Goal: Browse casually: Explore the website without a specific task or goal

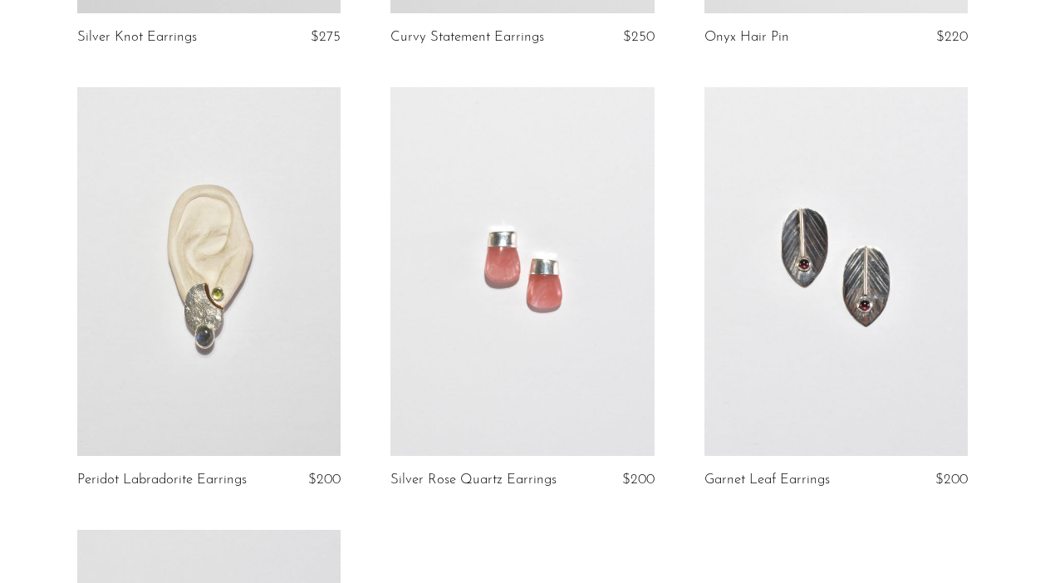
scroll to position [3299, 0]
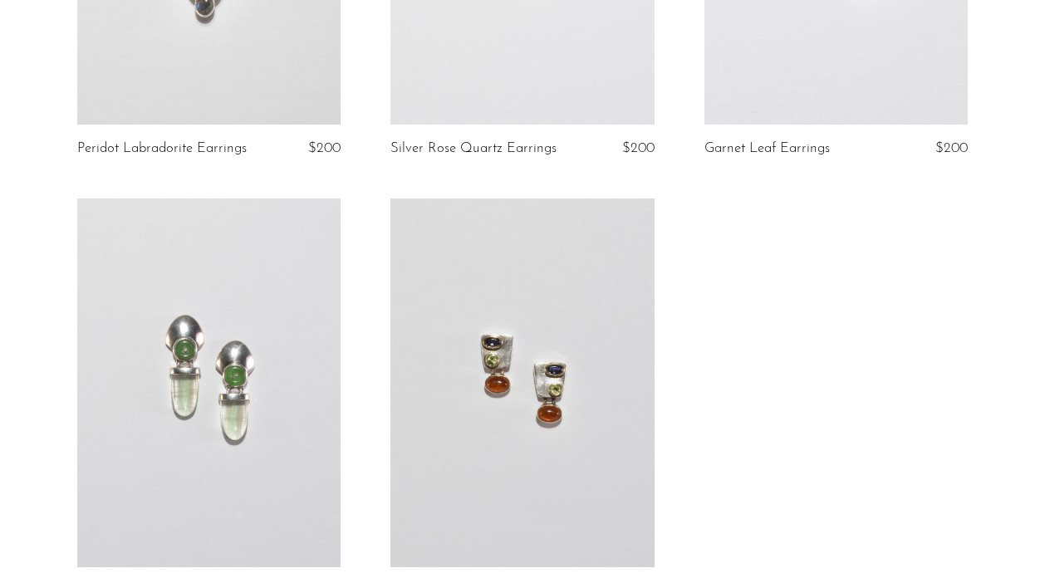
scroll to position [3654, 0]
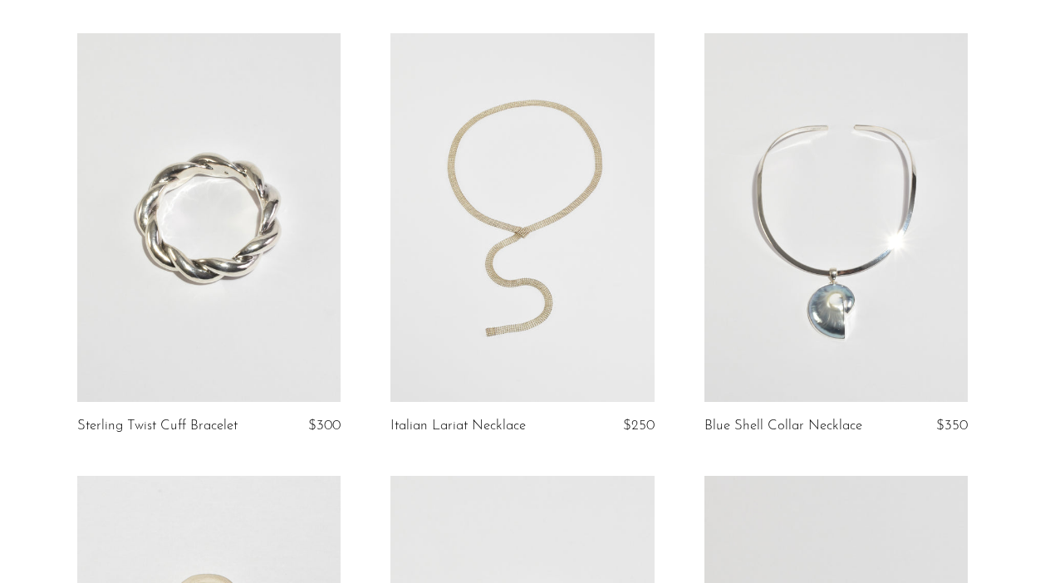
scroll to position [1758, 0]
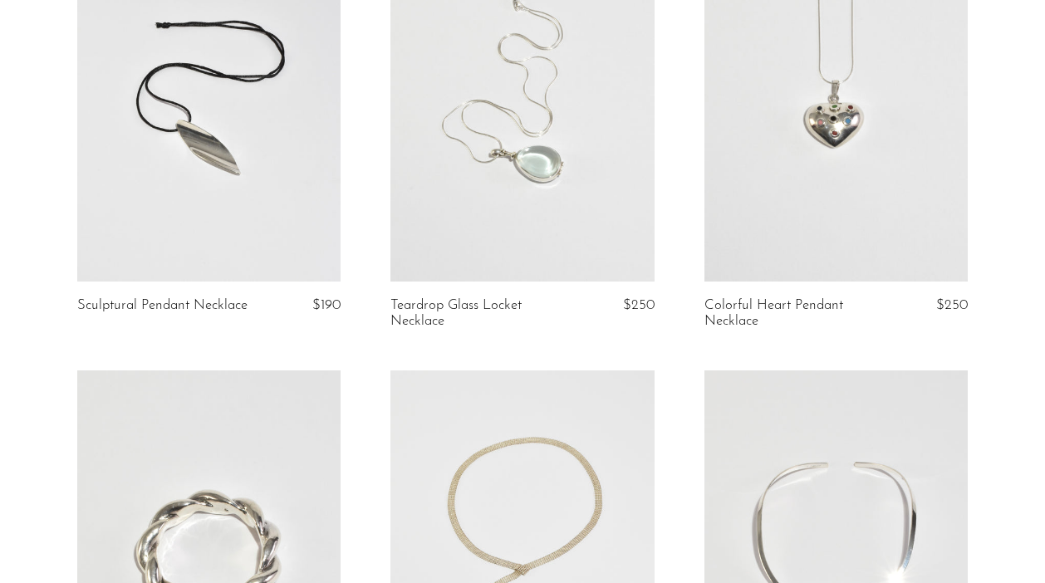
scroll to position [1605, 0]
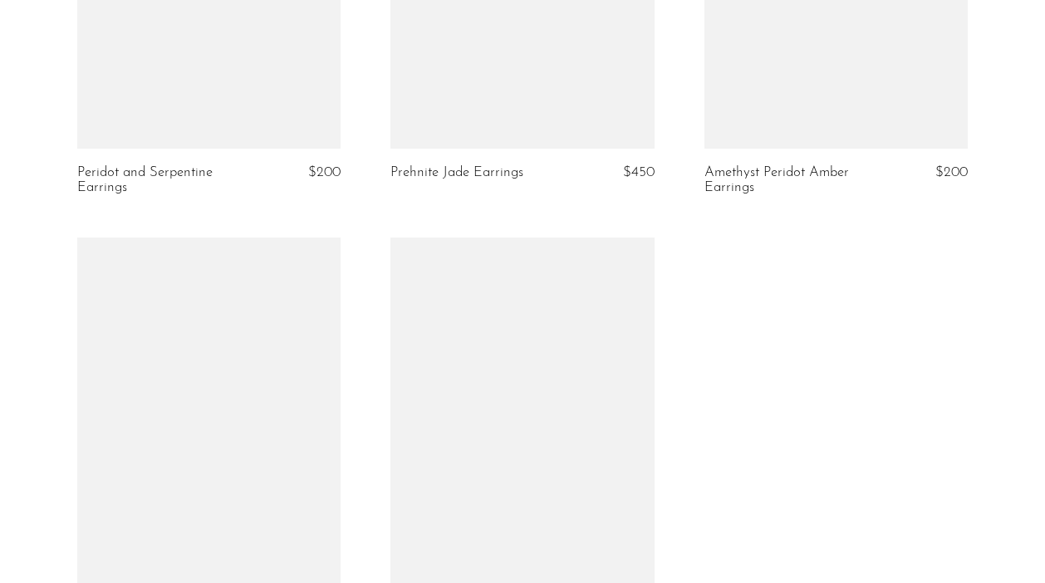
scroll to position [3976, 0]
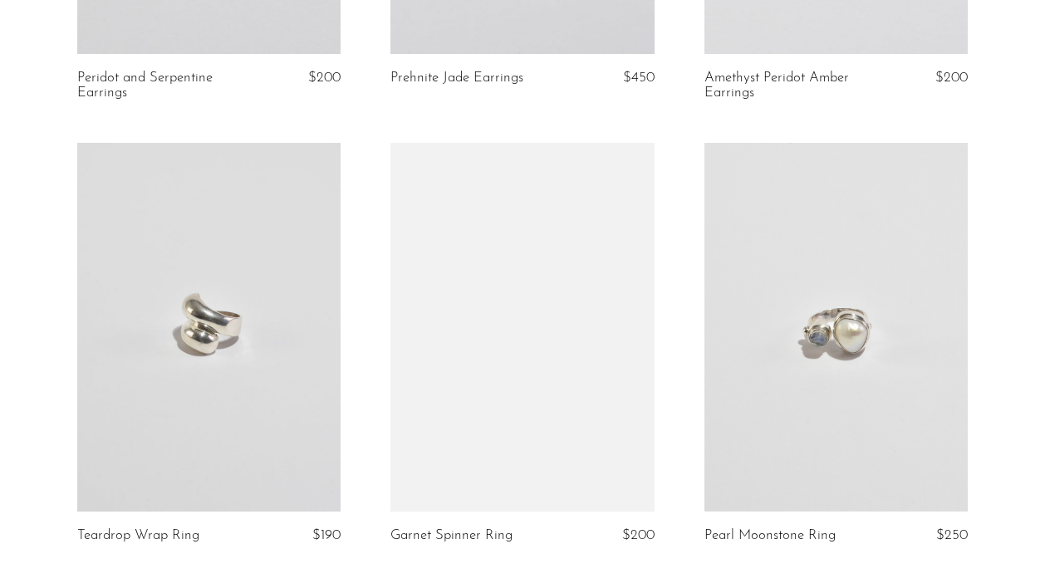
scroll to position [4067, 0]
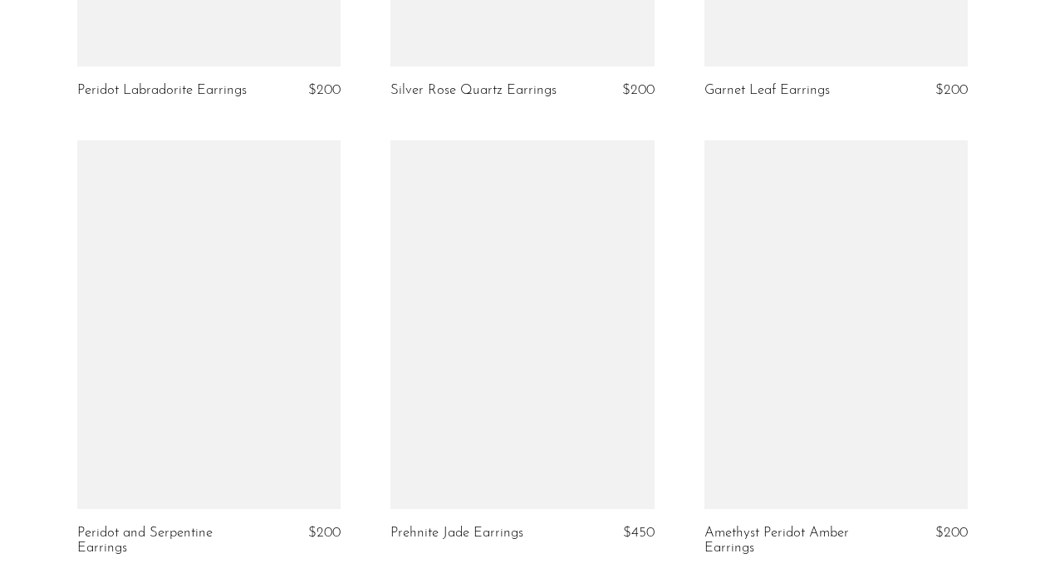
scroll to position [3586, 0]
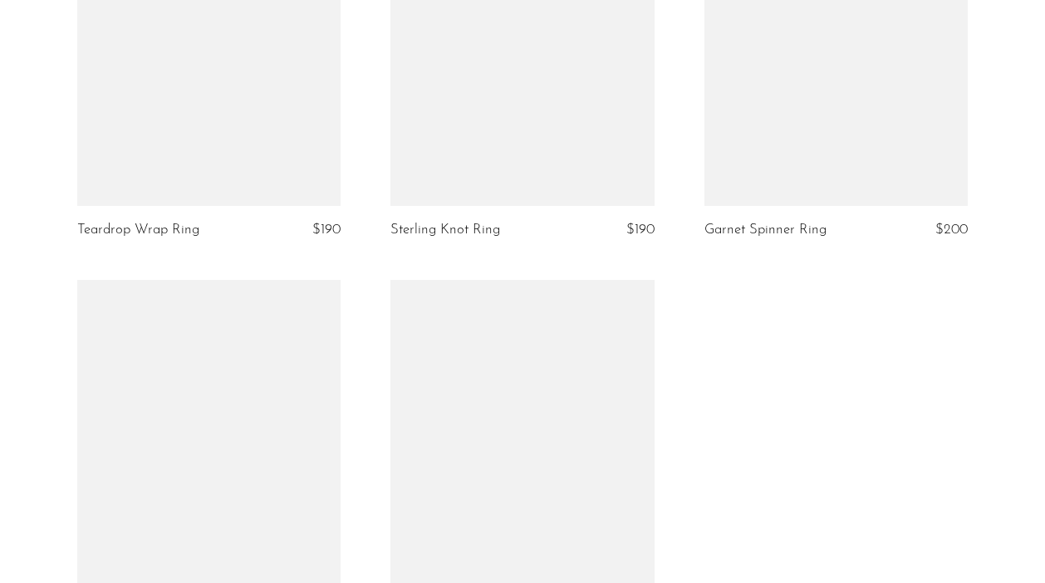
scroll to position [4129, 0]
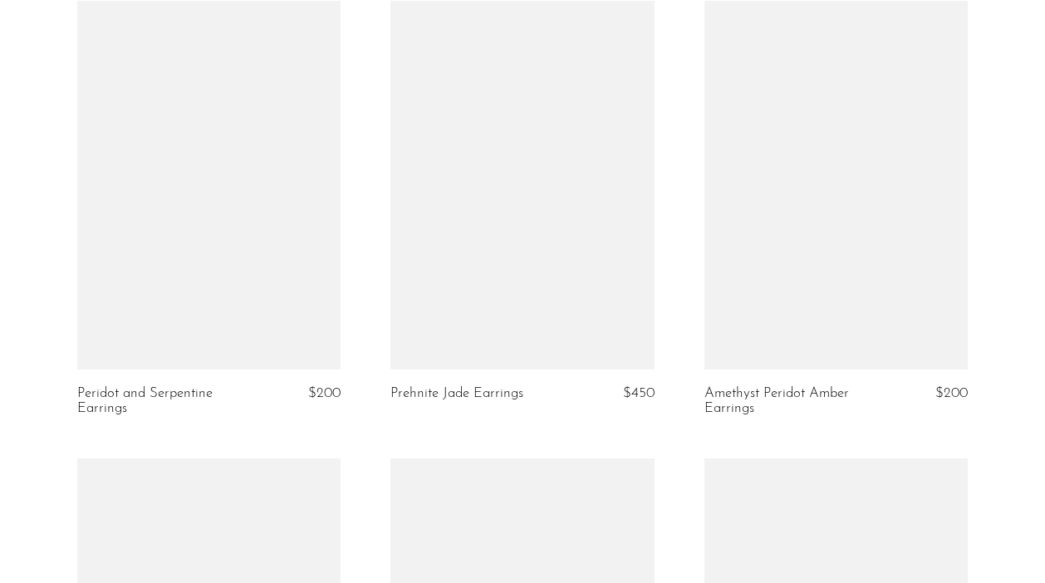
scroll to position [4060, 0]
